Goal: Use online tool/utility: Utilize a website feature to perform a specific function

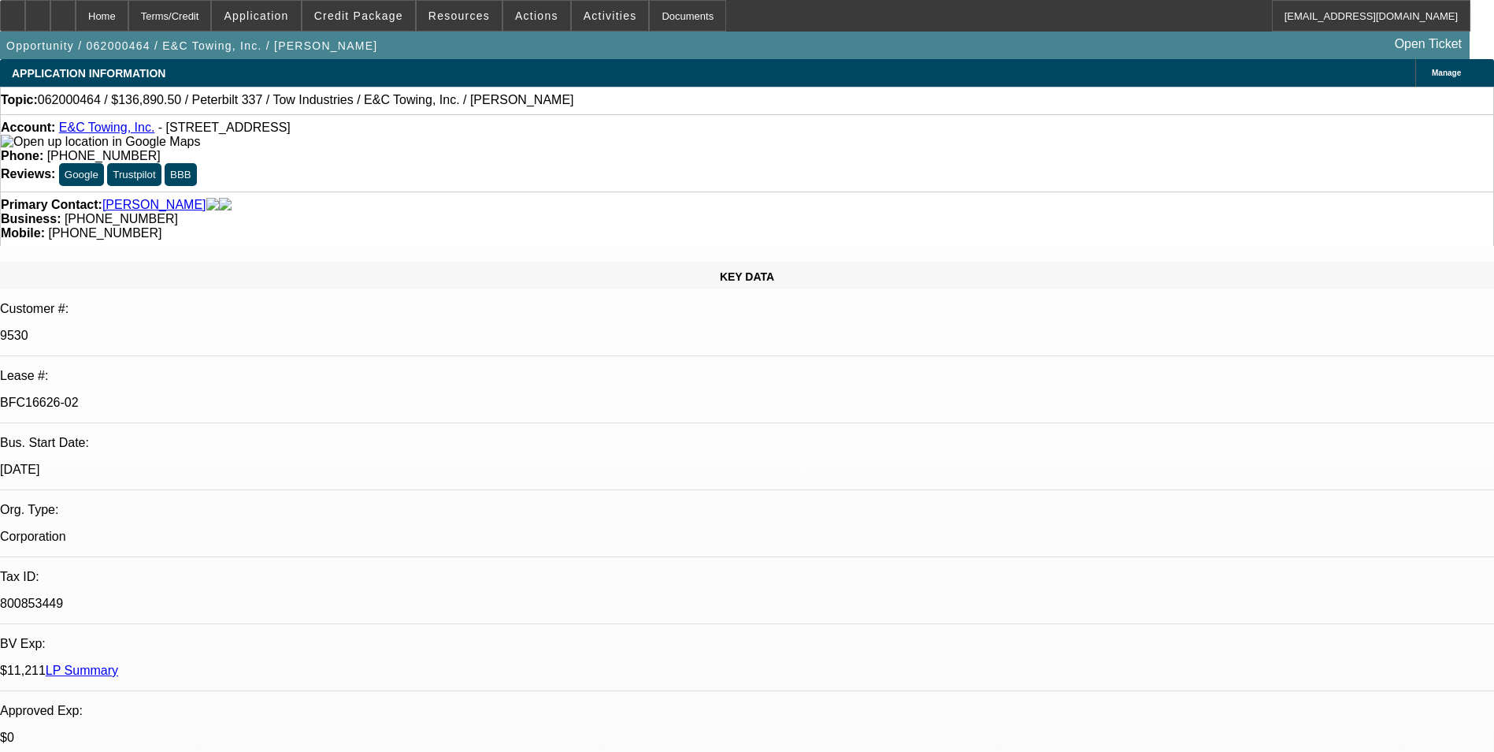
select select "0"
select select "0.1"
select select "0"
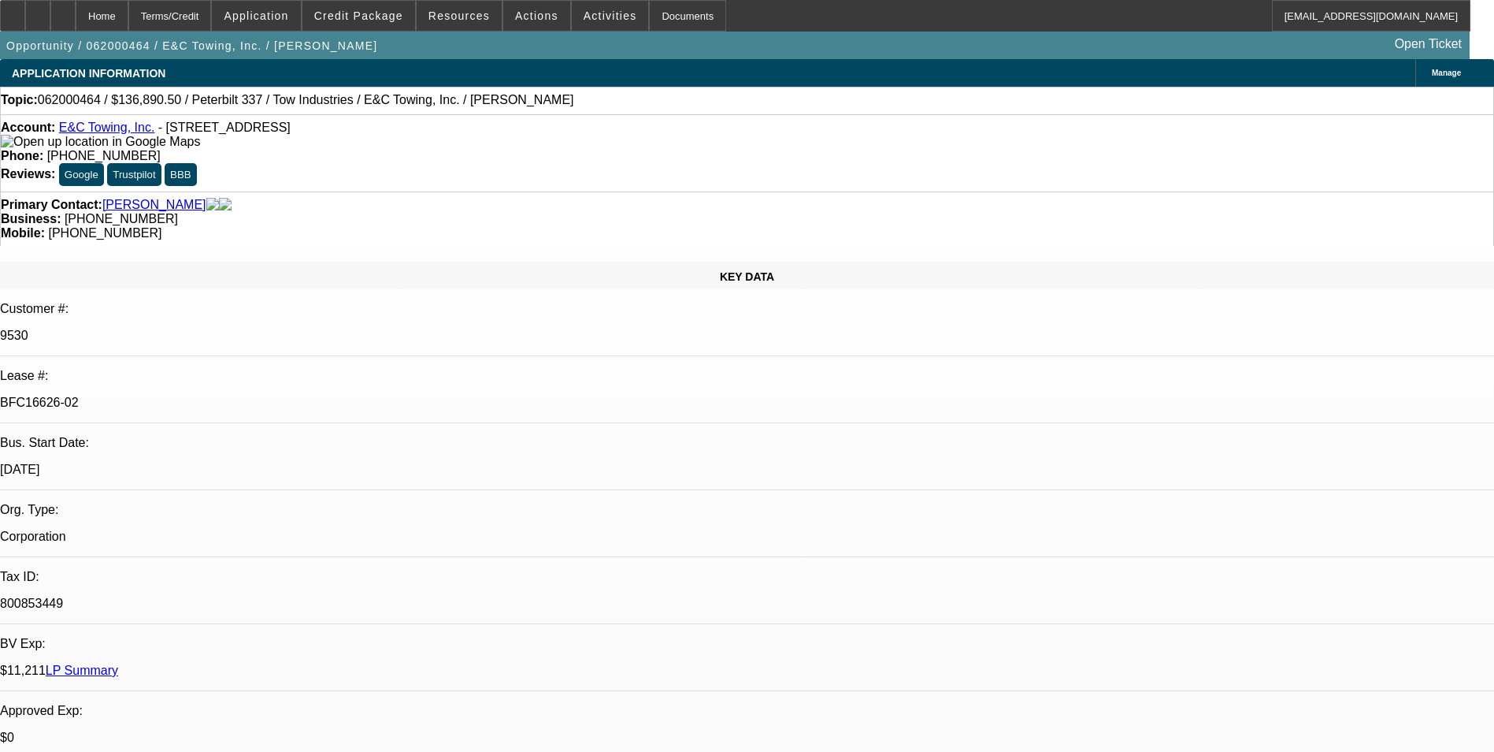
select select "0.1"
select select "0"
select select "0.1"
select select "0"
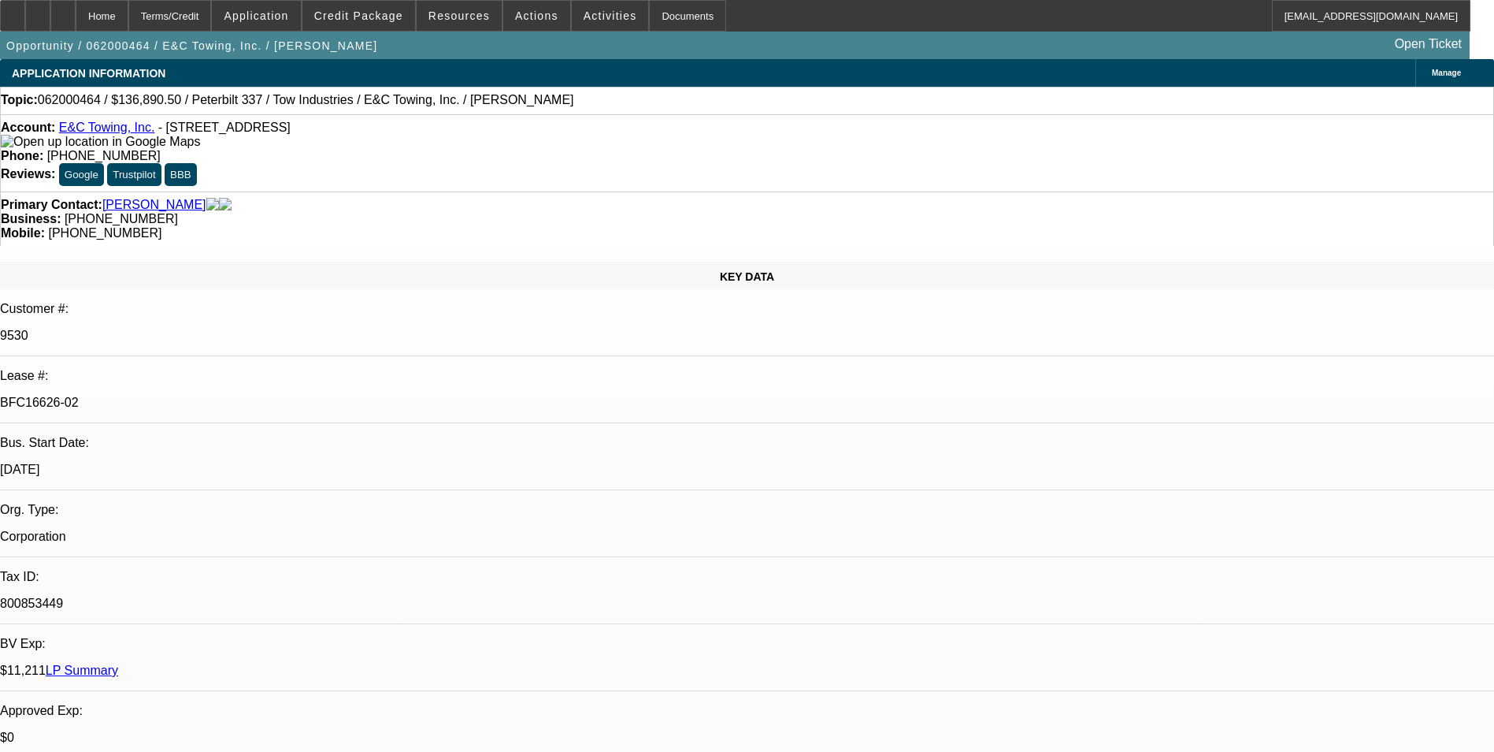
select select "0"
select select "0.1"
select select "1"
select select "4"
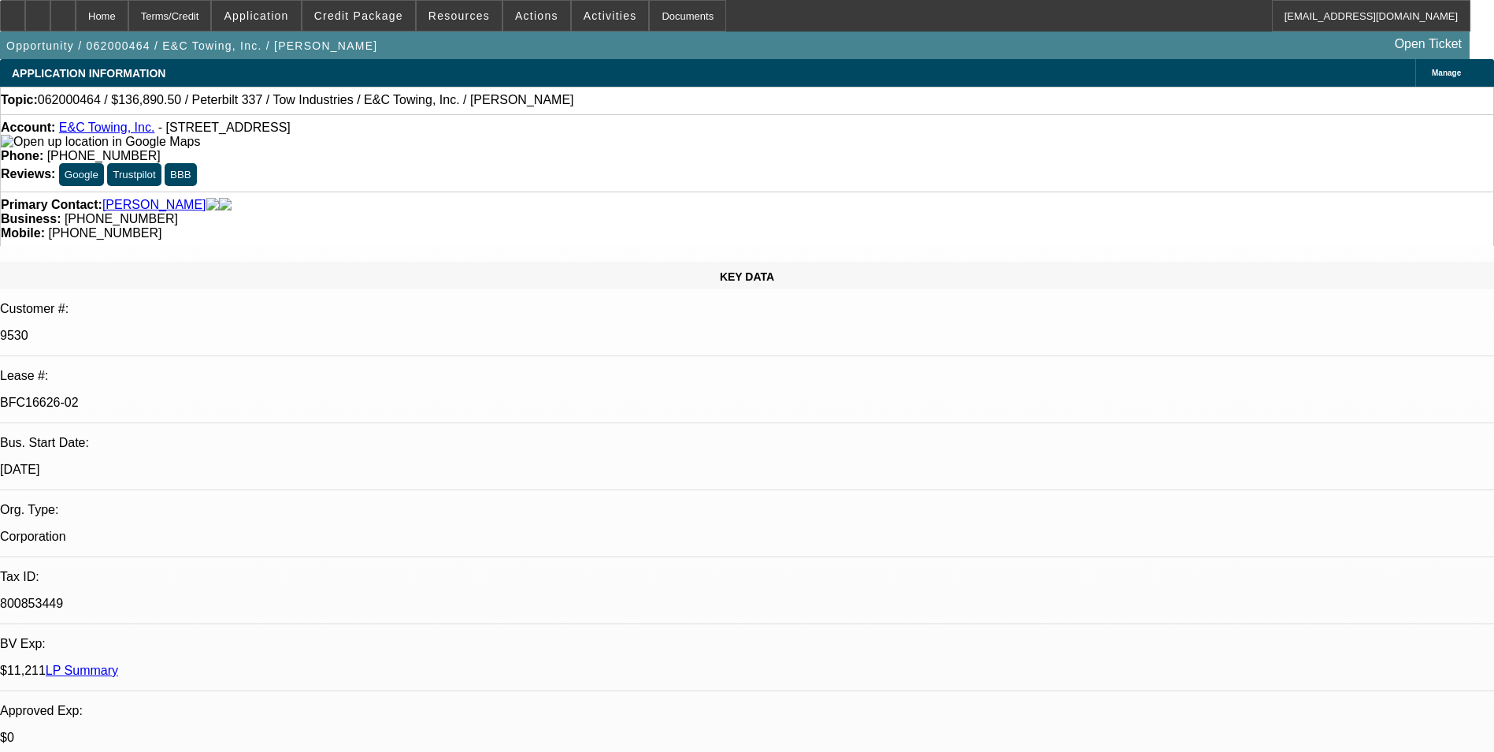
select select "1"
select select "4"
select select "1"
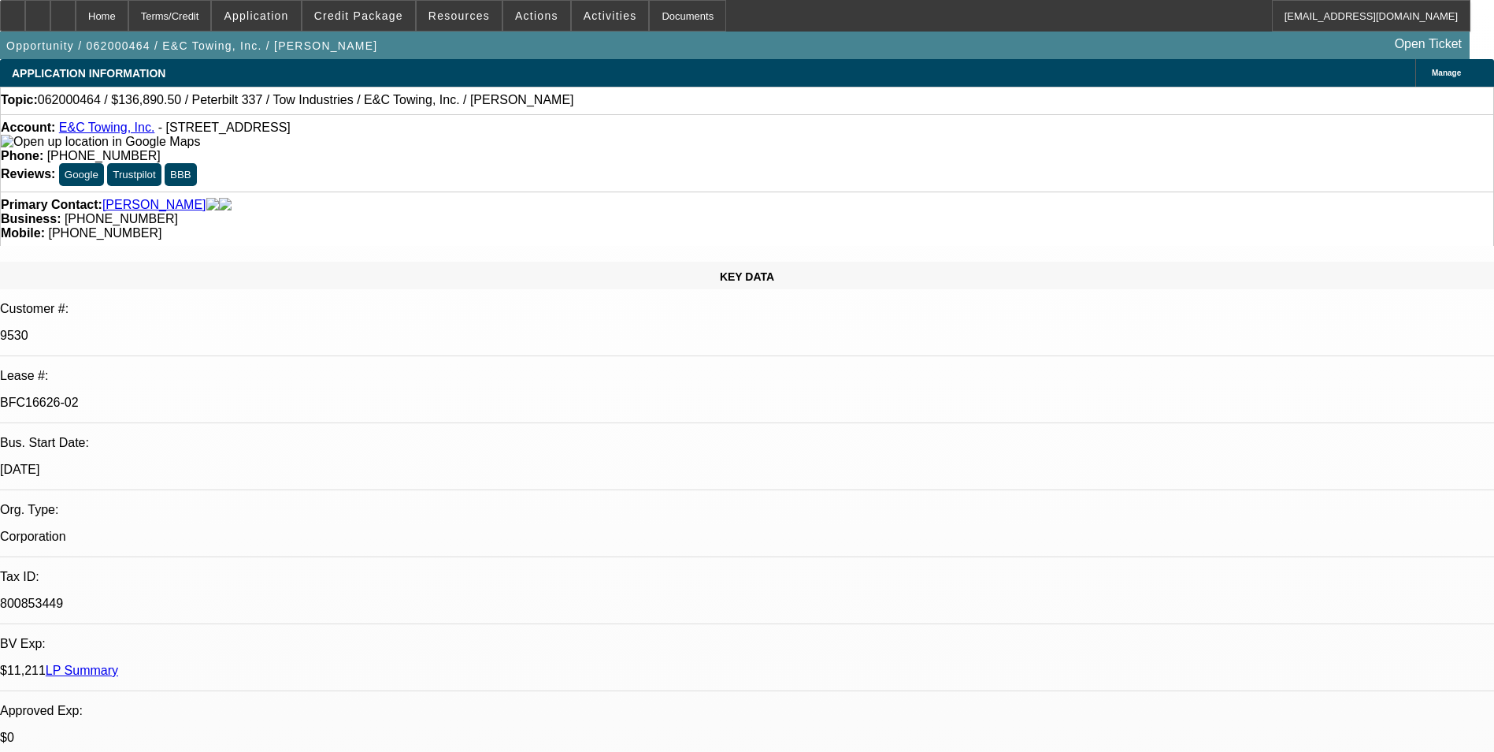
select select "4"
select select "1"
select select "4"
